Goal: Information Seeking & Learning: Learn about a topic

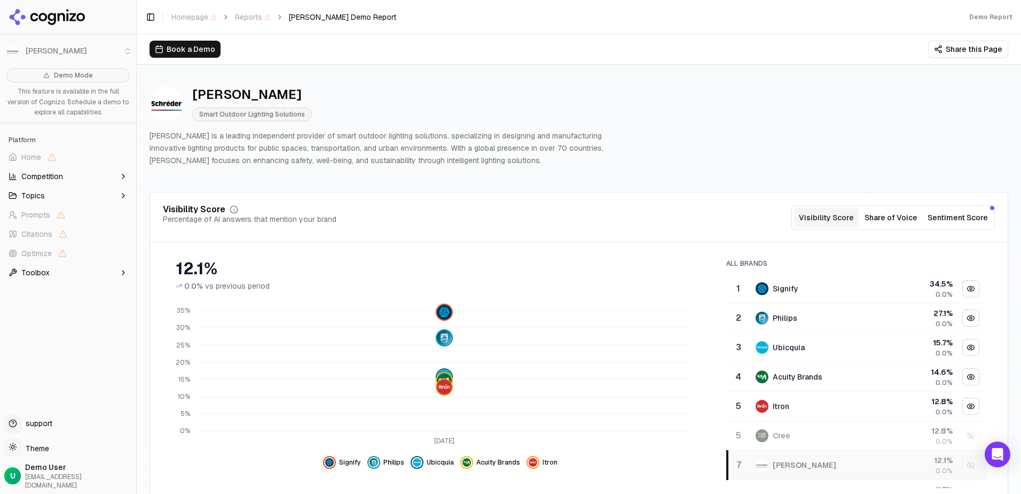
drag, startPoint x: 979, startPoint y: 302, endPoint x: 980, endPoint y: 316, distance: 13.4
click at [980, 316] on div "All Brands 1 Signify 34.5 % 0.0% 2 Philips 27.1 % 0.0% 3 Ubicquia 15.7 % 0.0% 4…" at bounding box center [856, 369] width 277 height 237
click at [124, 177] on icon "button" at bounding box center [123, 176] width 9 height 9
click at [527, 467] on div "Hide itron data" at bounding box center [533, 462] width 13 height 13
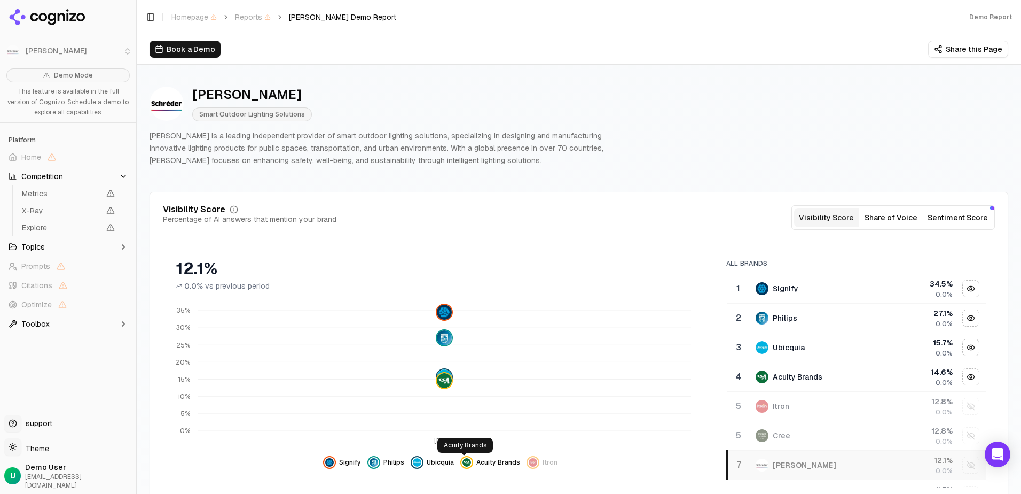
click at [463, 464] on img "Hide acuity brands data" at bounding box center [467, 462] width 9 height 9
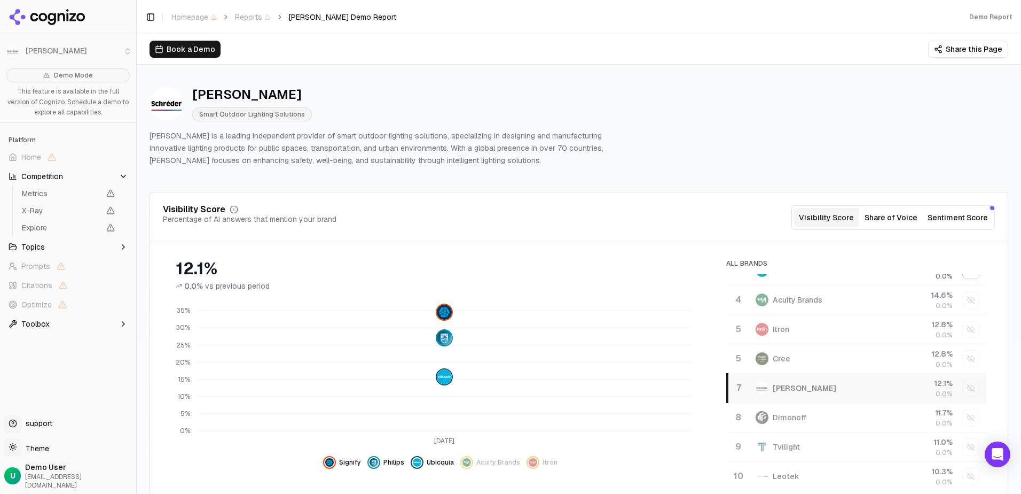
scroll to position [89, 0]
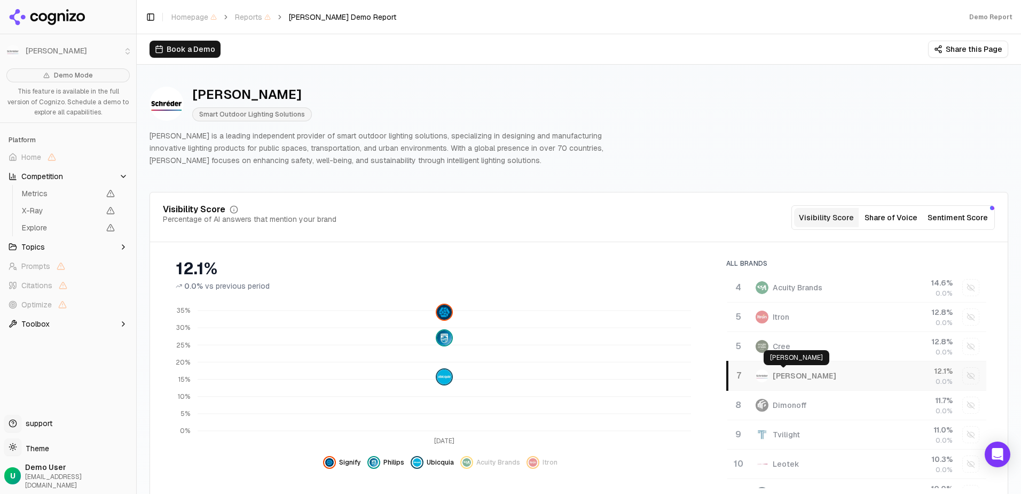
click at [778, 374] on div "Schreder" at bounding box center [805, 375] width 64 height 11
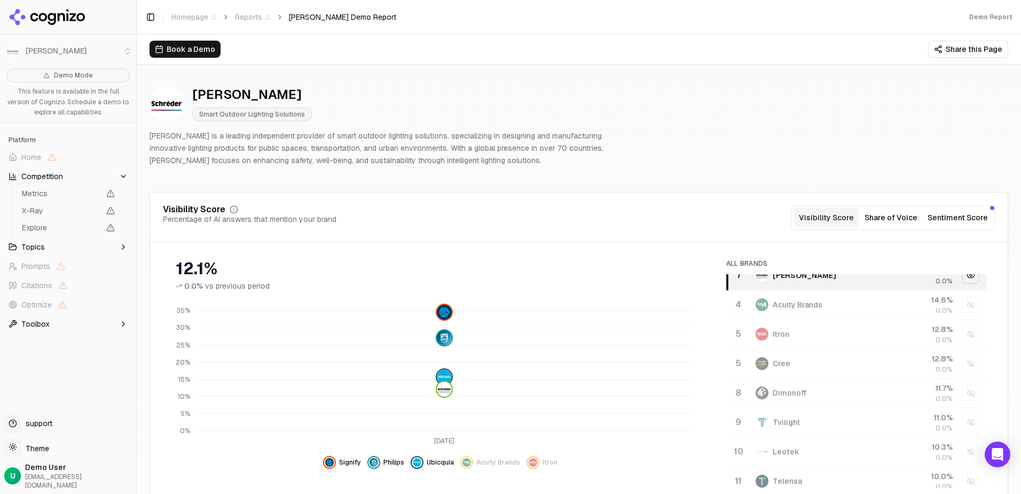
scroll to position [19, 0]
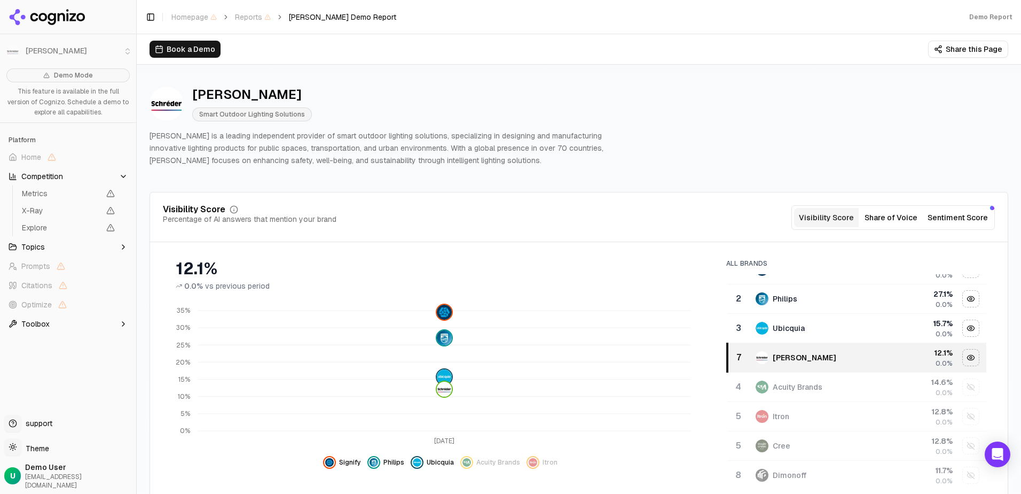
click at [887, 218] on button "Share of Voice" at bounding box center [891, 217] width 65 height 19
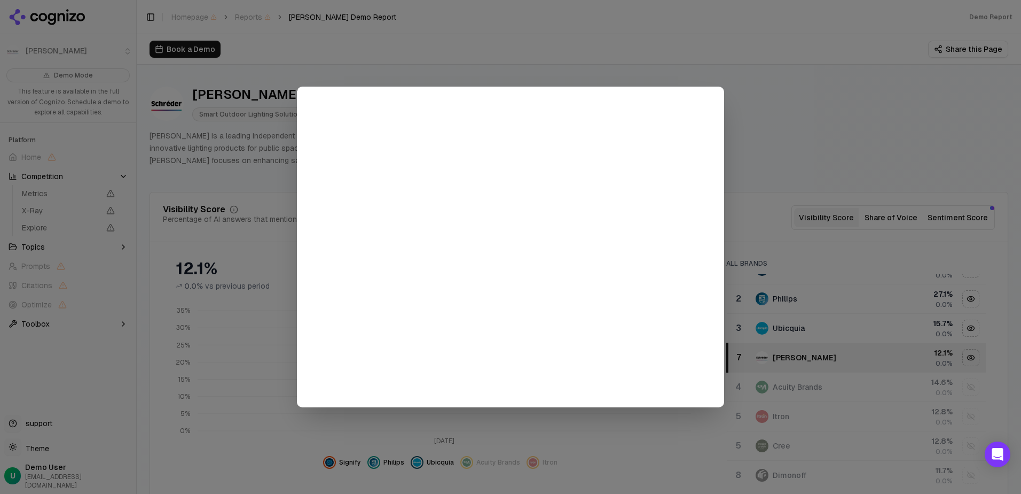
click at [773, 113] on div at bounding box center [510, 247] width 1021 height 494
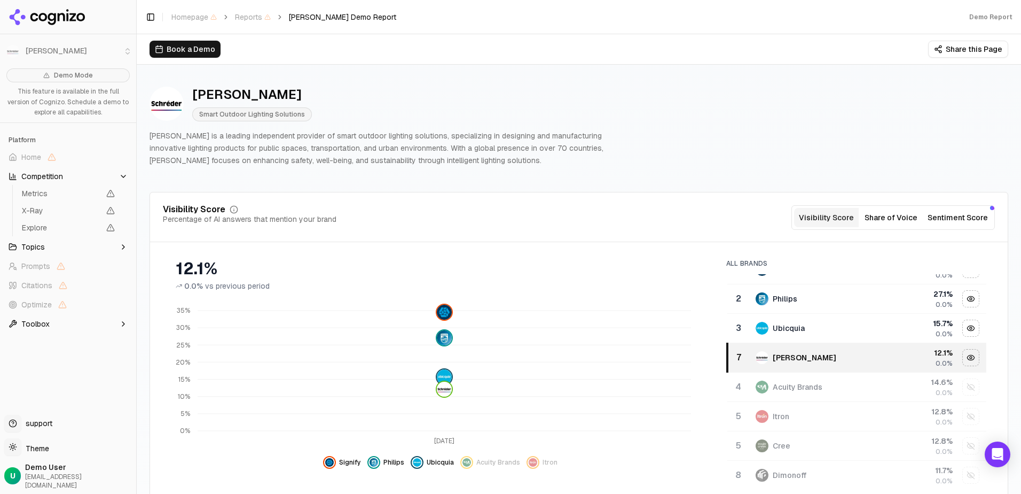
click at [942, 222] on button "Sentiment Score" at bounding box center [958, 217] width 69 height 19
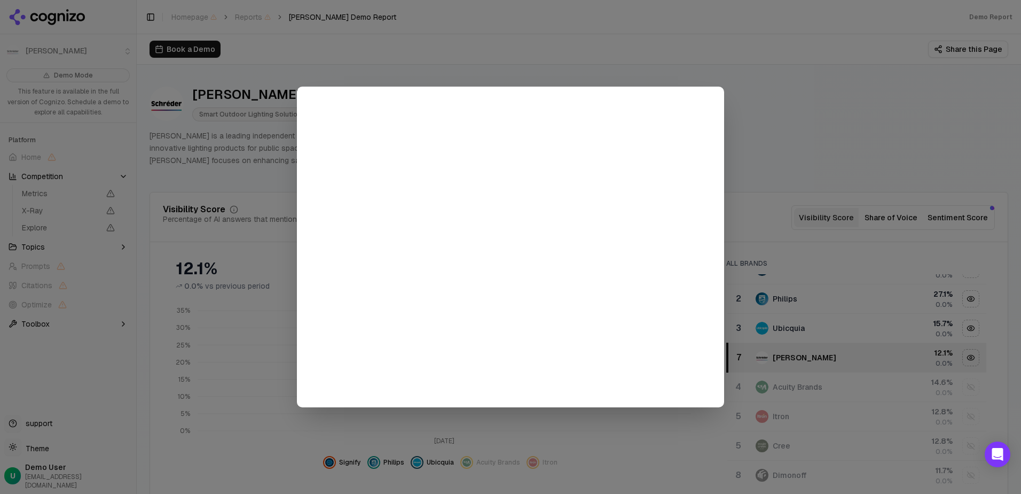
click at [860, 127] on div at bounding box center [510, 247] width 1021 height 494
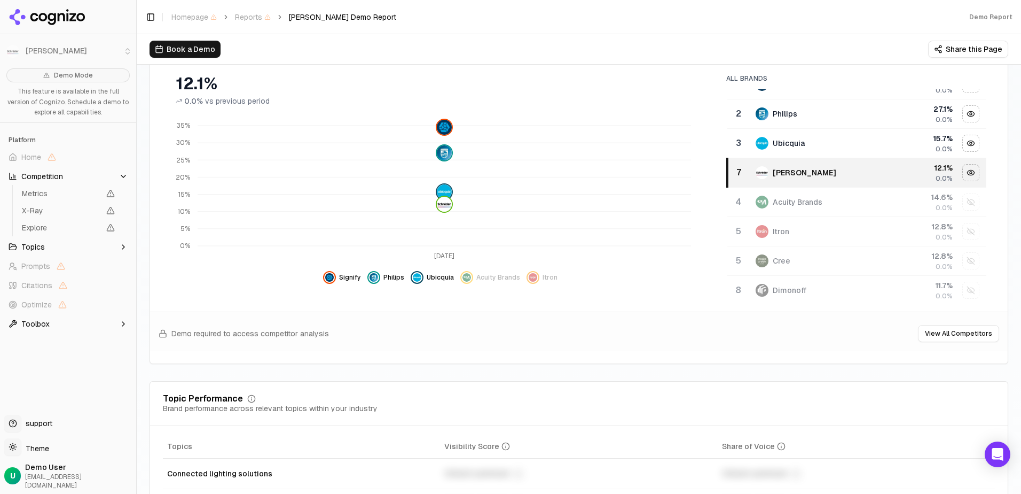
scroll to position [0, 0]
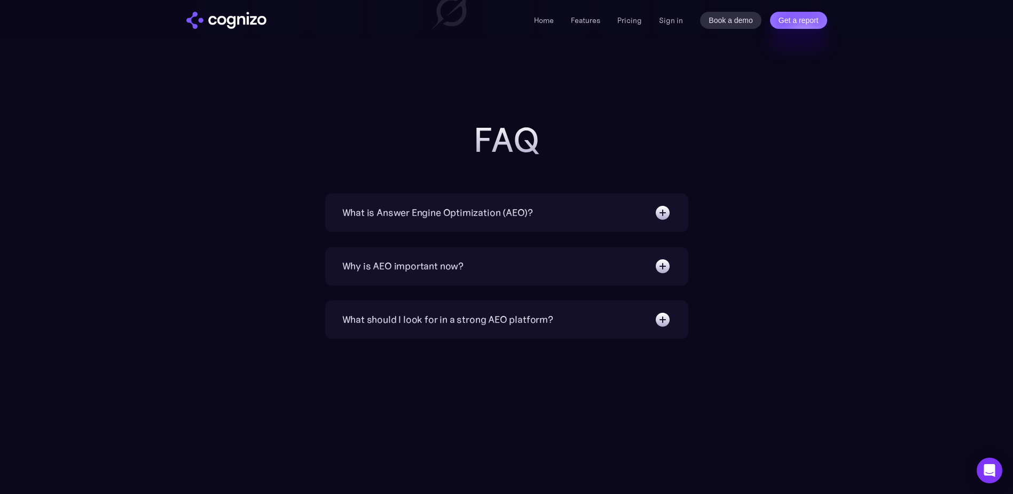
scroll to position [3344, 0]
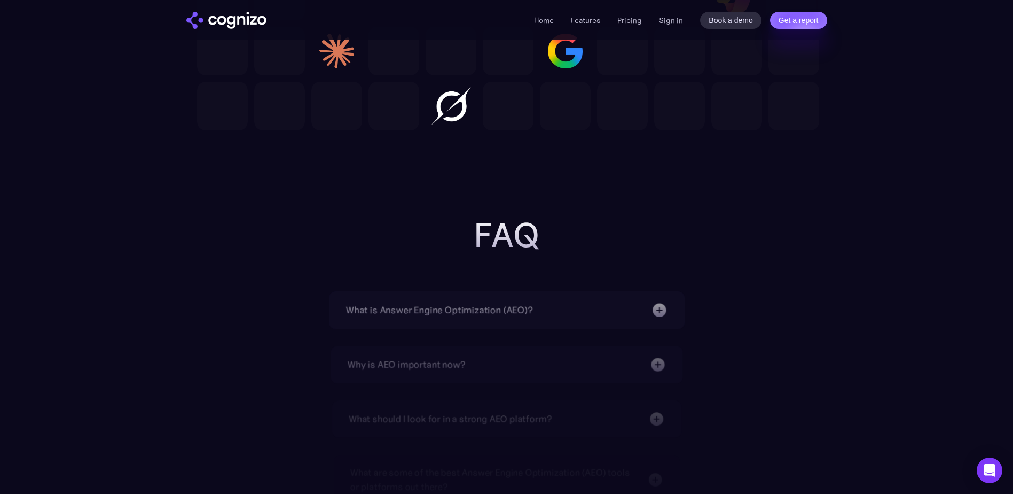
scroll to position [3399, 0]
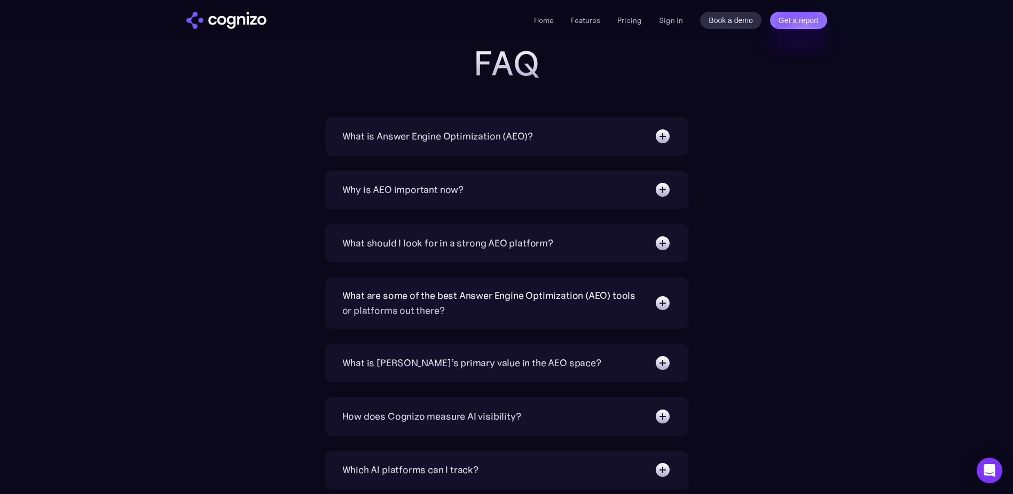
click at [664, 136] on img at bounding box center [662, 136] width 17 height 17
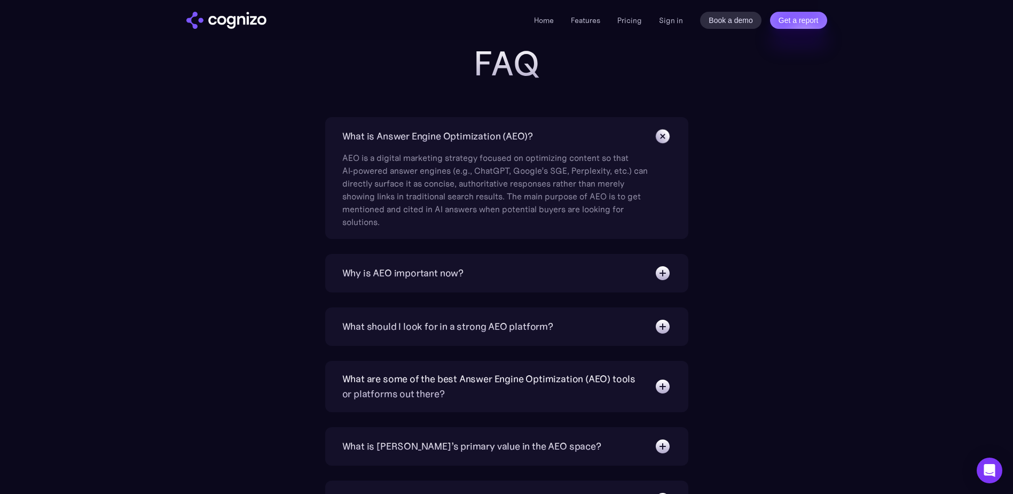
click at [664, 273] on img at bounding box center [662, 272] width 17 height 17
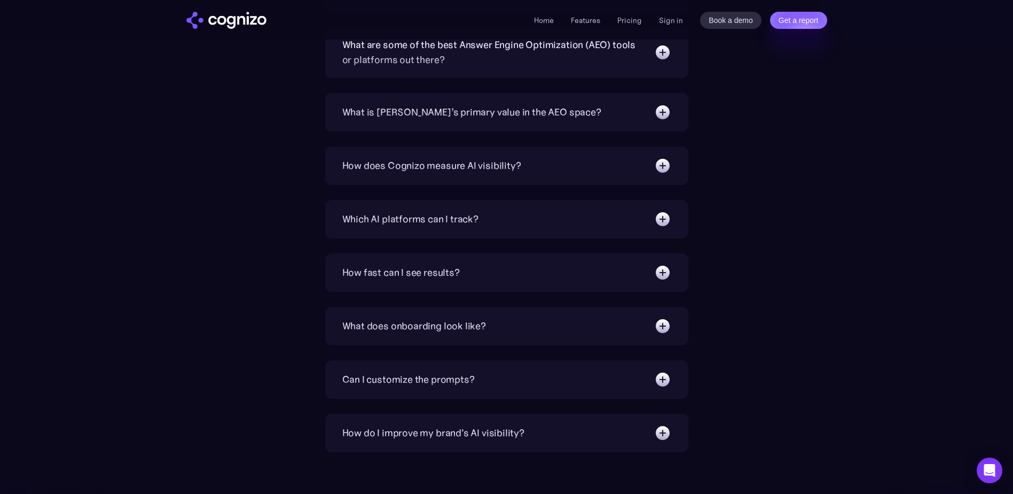
scroll to position [3809, 0]
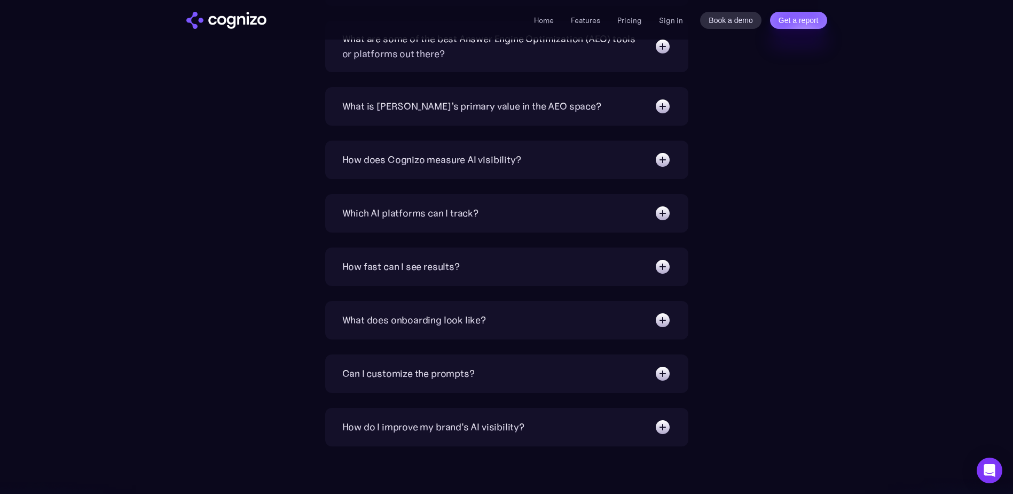
click at [662, 266] on img at bounding box center [662, 266] width 17 height 17
